Goal: Task Accomplishment & Management: Use online tool/utility

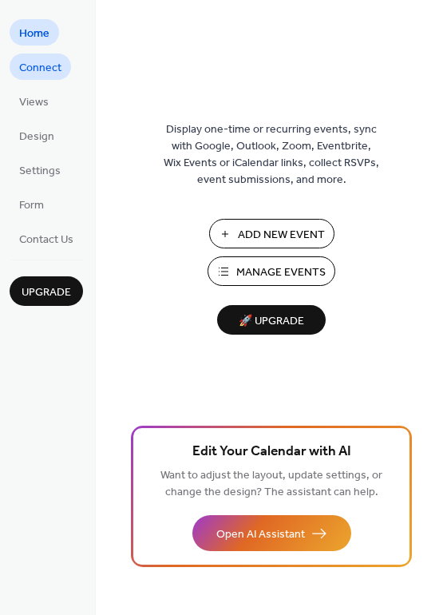
click at [33, 63] on span "Connect" at bounding box center [40, 68] width 42 height 17
click at [38, 70] on span "Connect" at bounding box center [40, 68] width 42 height 17
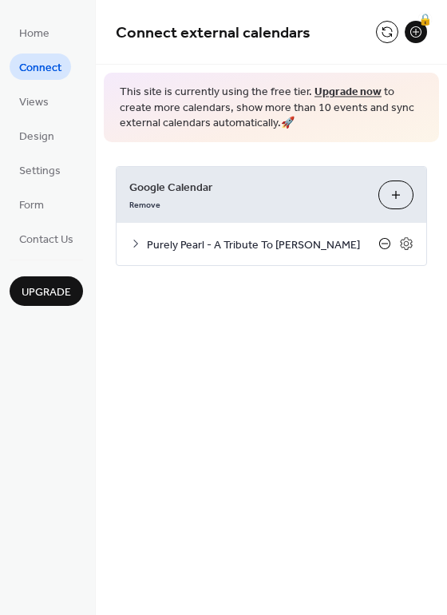
click at [382, 245] on icon at bounding box center [384, 243] width 13 height 13
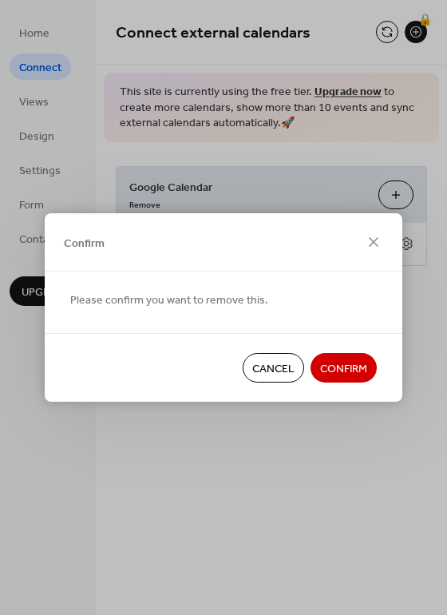
click at [340, 372] on span "Confirm" at bounding box center [343, 369] width 47 height 17
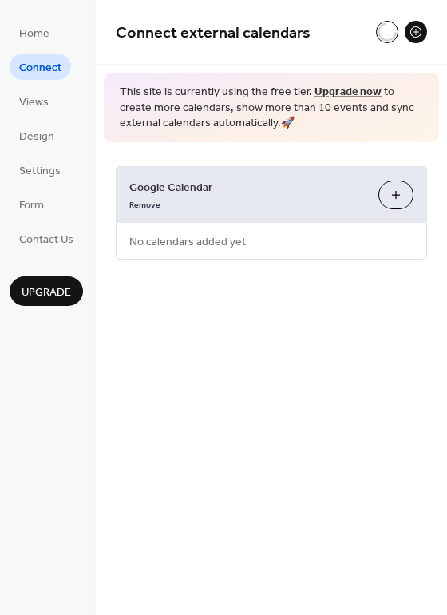
click at [391, 196] on button "Choose Calendars" at bounding box center [395, 194] width 35 height 29
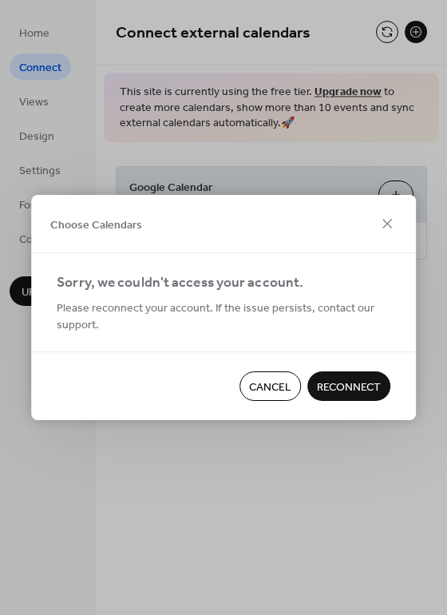
click at [338, 386] on span "Reconnect" at bounding box center [349, 387] width 64 height 17
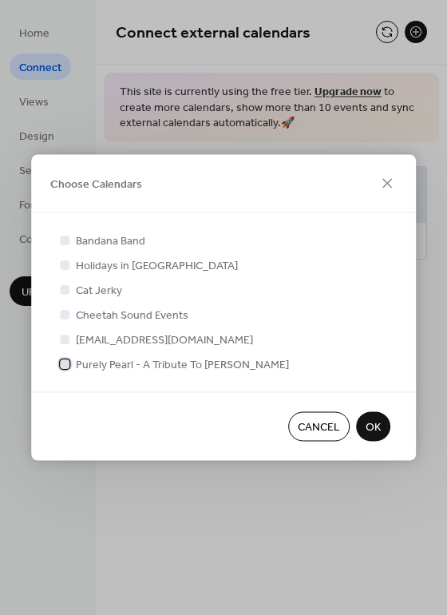
click at [119, 363] on span "Purely Pearl - A Tribute To [PERSON_NAME]" at bounding box center [182, 365] width 213 height 17
click at [372, 429] on span "OK" at bounding box center [373, 427] width 15 height 17
